Goal: Task Accomplishment & Management: Complete application form

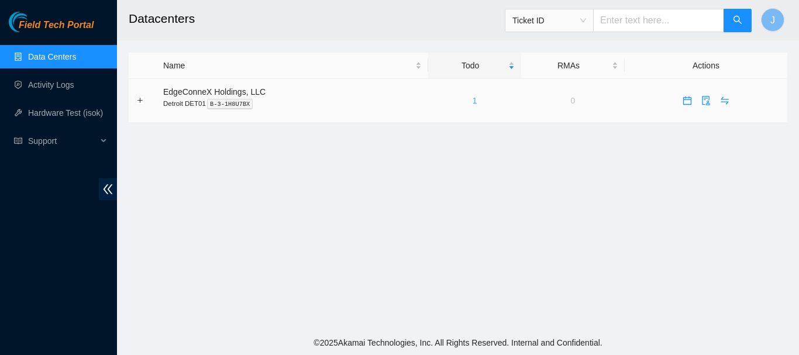
click at [473, 101] on link "1" at bounding box center [474, 100] width 5 height 9
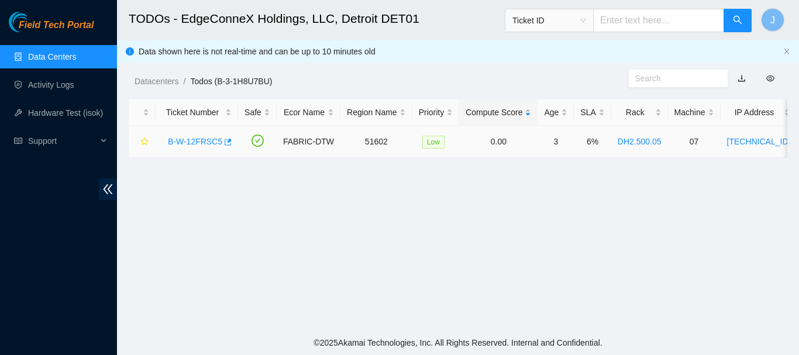
click at [205, 137] on link "B-W-12FRSC5" at bounding box center [195, 141] width 54 height 9
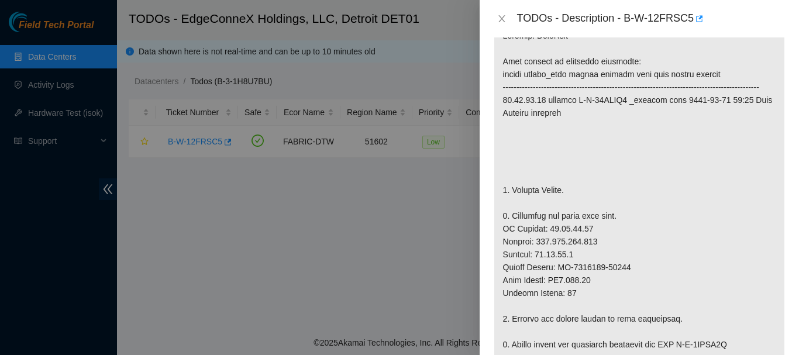
scroll to position [254, 0]
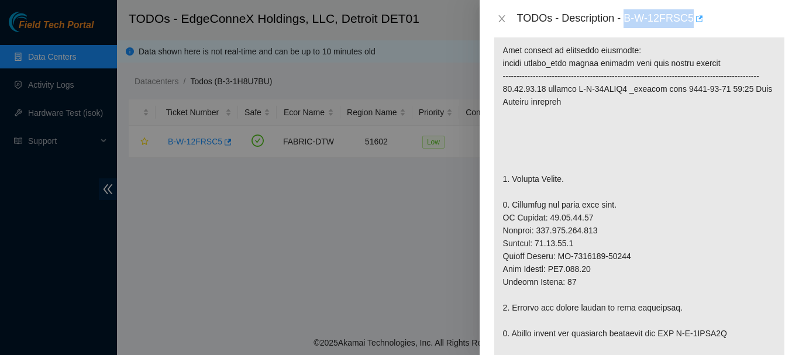
drag, startPoint x: 628, startPoint y: 17, endPoint x: 693, endPoint y: 11, distance: 65.2
click at [693, 11] on div "TODOs - Description - B-W-12FRSC5" at bounding box center [651, 18] width 268 height 19
copy div "B-W-12FRSC5"
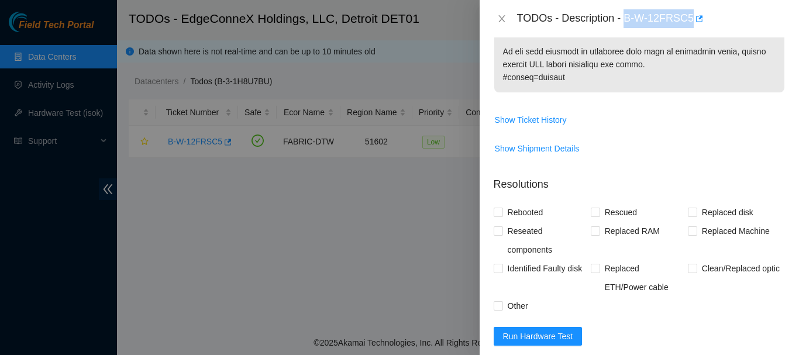
scroll to position [1064, 0]
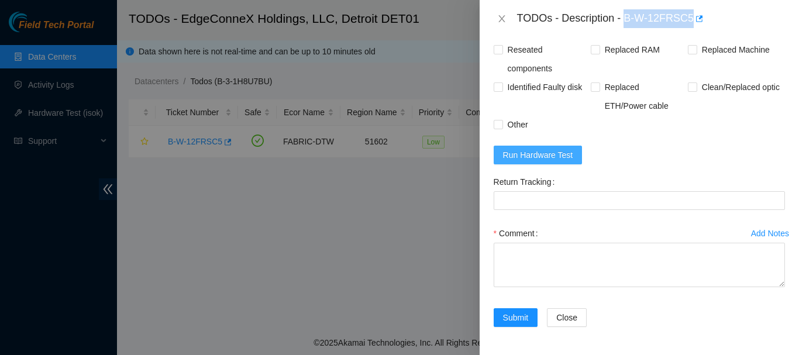
click at [530, 150] on span "Run Hardware Test" at bounding box center [538, 155] width 70 height 13
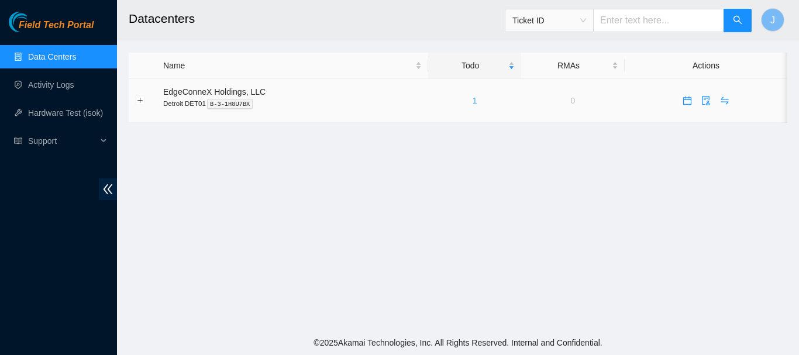
click at [472, 101] on link "1" at bounding box center [474, 100] width 5 height 9
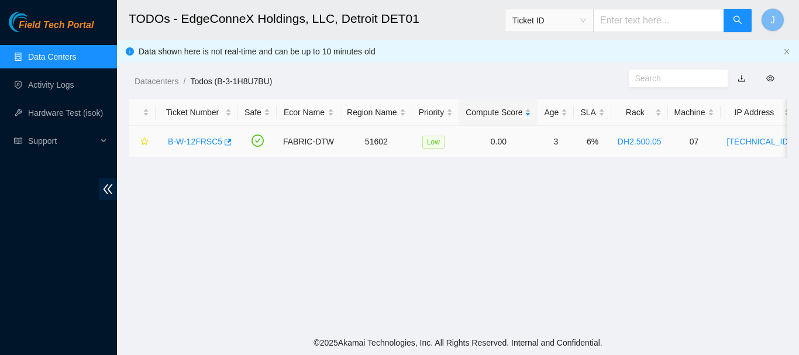
click at [201, 137] on link "B-W-12FRSC5" at bounding box center [195, 141] width 54 height 9
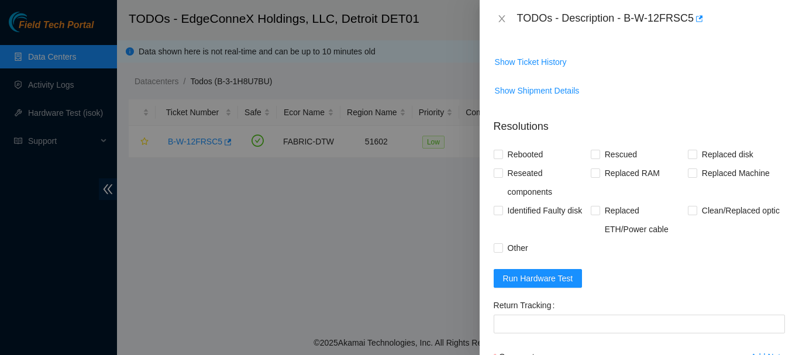
scroll to position [941, 0]
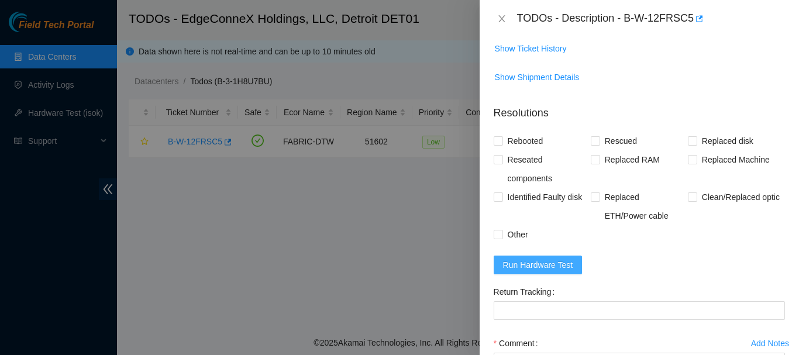
click at [527, 271] on span "Run Hardware Test" at bounding box center [538, 264] width 70 height 13
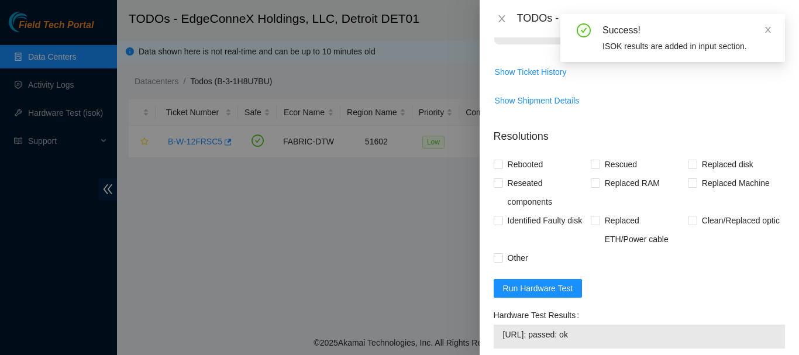
scroll to position [895, 0]
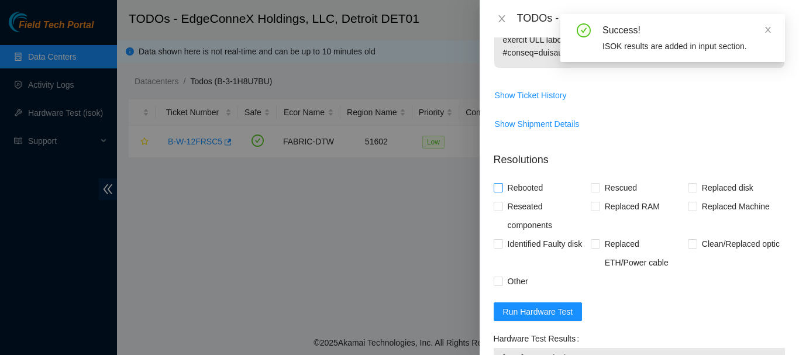
click at [499, 191] on input "Rebooted" at bounding box center [498, 187] width 8 height 8
checkbox input "true"
click at [688, 210] on input "Replaced Machine" at bounding box center [692, 206] width 8 height 8
checkbox input "true"
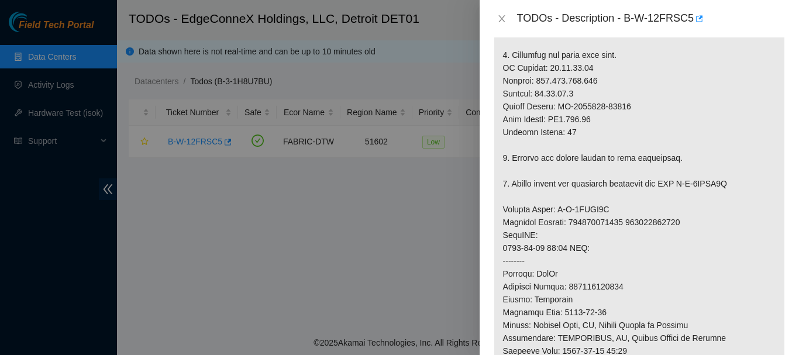
scroll to position [398, 0]
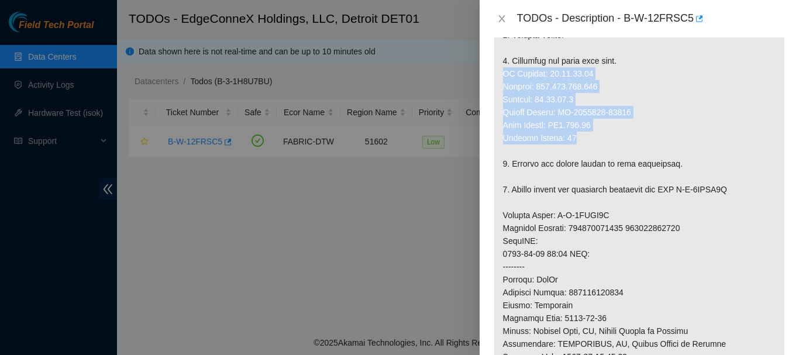
drag, startPoint x: 503, startPoint y: 85, endPoint x: 604, endPoint y: 147, distance: 118.6
click at [604, 147] on p at bounding box center [639, 215] width 290 height 699
copy p "IP Address: 23.63.28.10 Netmask: 255.255.255.224 Gateway: 23.63.28.1 Serial Num…"
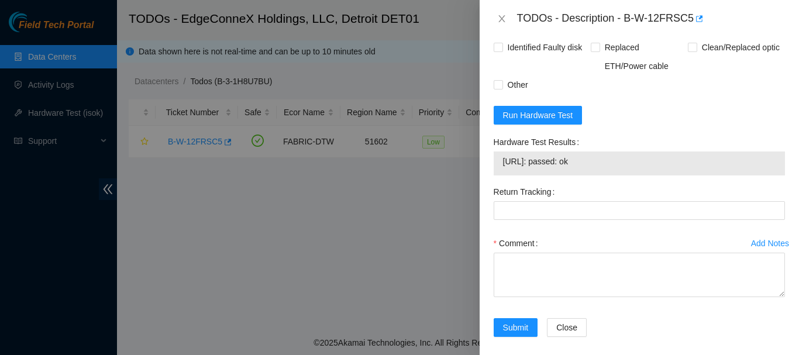
scroll to position [1106, 0]
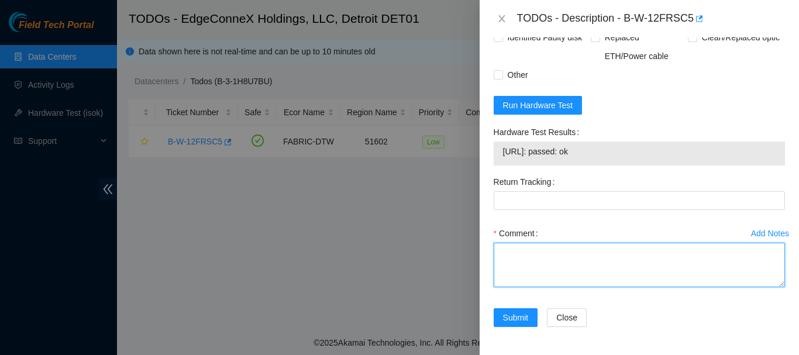
click at [588, 273] on textarea "Comment" at bounding box center [639, 265] width 291 height 44
paste textarea "8:45 to 10:15 B-W-12FRSC5 Power down the server Remove the old server Swap the …"
type textarea "8:45 to 10:15 B-W-12FRSC5 Power down the server Remove the old server Swap the …"
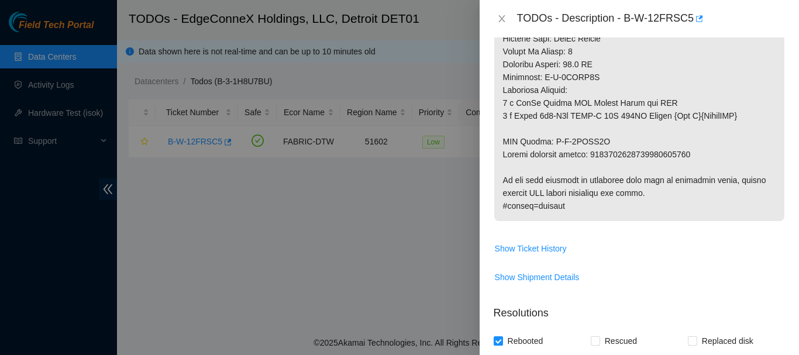
scroll to position [736, 0]
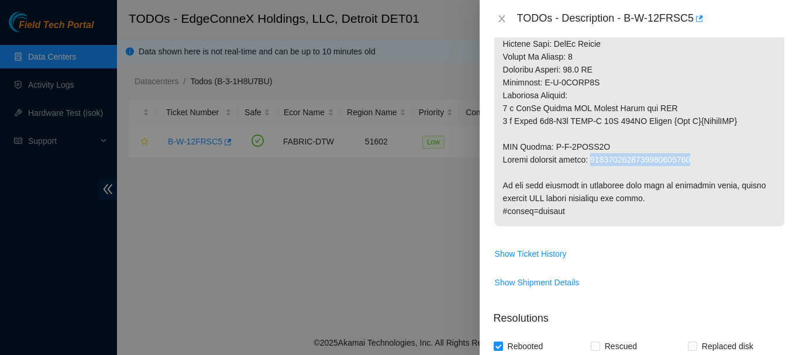
drag, startPoint x: 593, startPoint y: 173, endPoint x: 719, endPoint y: 176, distance: 126.3
copy p "9612018969028700237377"
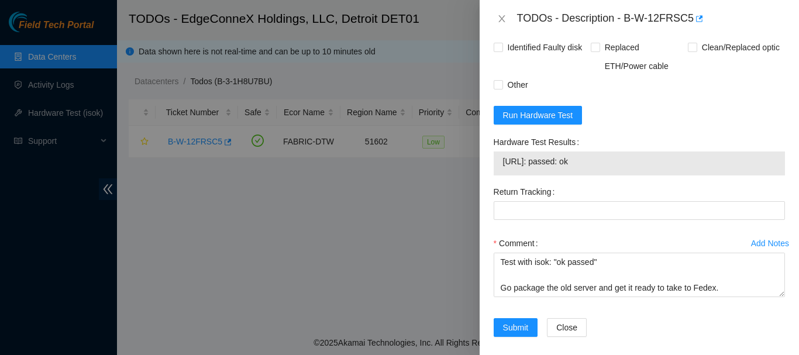
scroll to position [1108, 0]
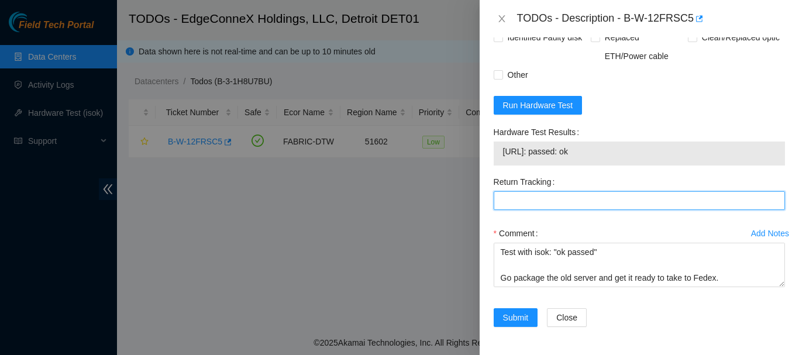
click at [551, 204] on Tracking "Return Tracking" at bounding box center [639, 200] width 291 height 19
paste Tracking "9612018969028700237377"
type Tracking "9612018969028700237377"
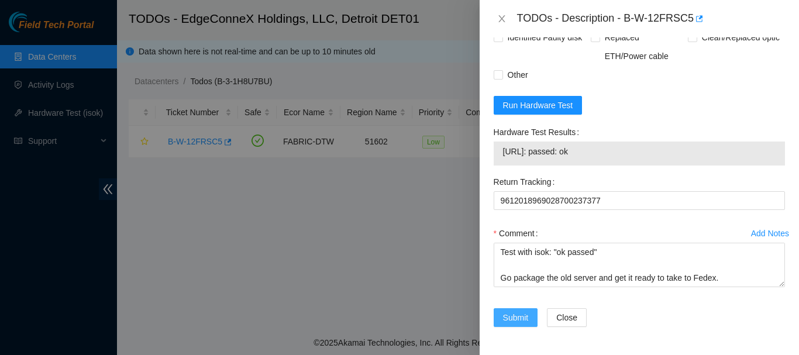
click at [515, 322] on span "Submit" at bounding box center [516, 317] width 26 height 13
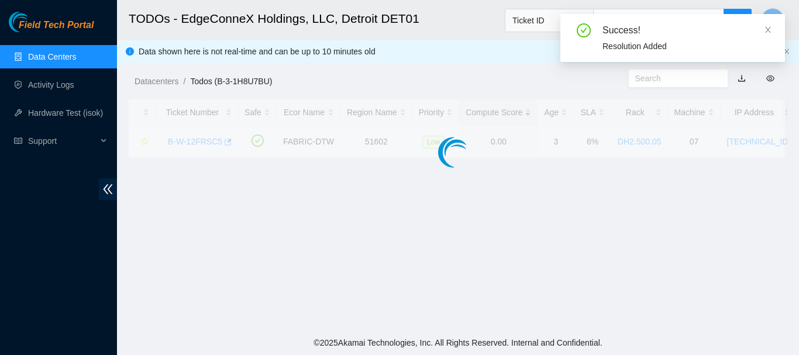
scroll to position [381, 0]
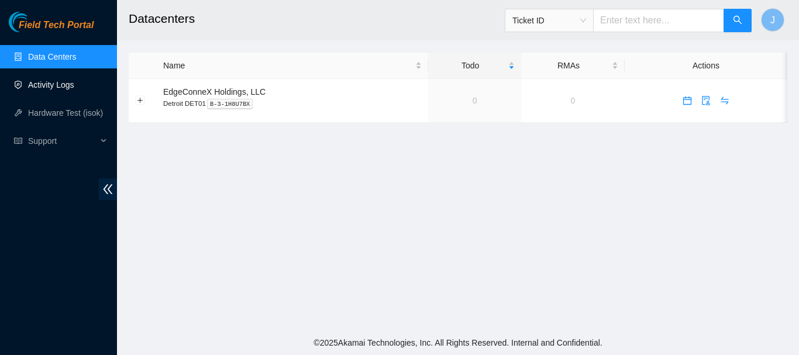
click at [53, 82] on link "Activity Logs" at bounding box center [51, 84] width 46 height 9
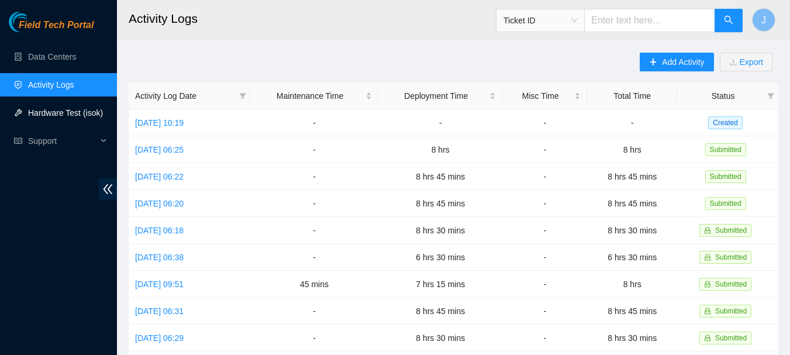
click at [47, 108] on link "Hardware Test (isok)" at bounding box center [65, 112] width 75 height 9
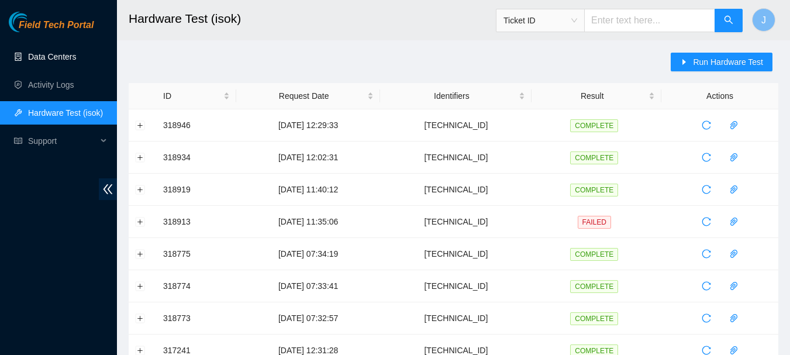
click at [56, 52] on link "Data Centers" at bounding box center [52, 56] width 48 height 9
